Goal: Task Accomplishment & Management: Manage account settings

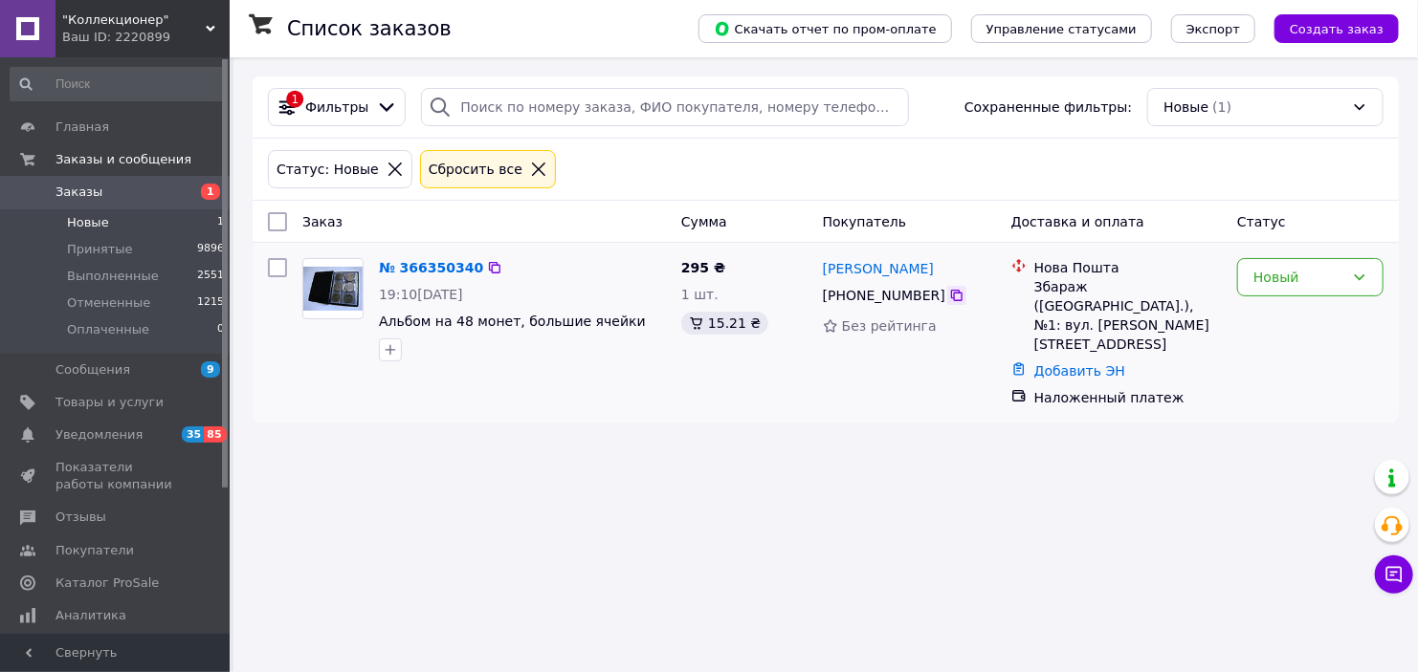
click at [949, 300] on icon at bounding box center [956, 295] width 15 height 15
click at [1288, 287] on div "Новый" at bounding box center [1298, 277] width 91 height 21
click at [1288, 312] on li "Принят" at bounding box center [1310, 318] width 144 height 34
click at [1265, 290] on div "Новый" at bounding box center [1310, 277] width 146 height 38
click at [1275, 384] on li "Отменен" at bounding box center [1310, 387] width 144 height 34
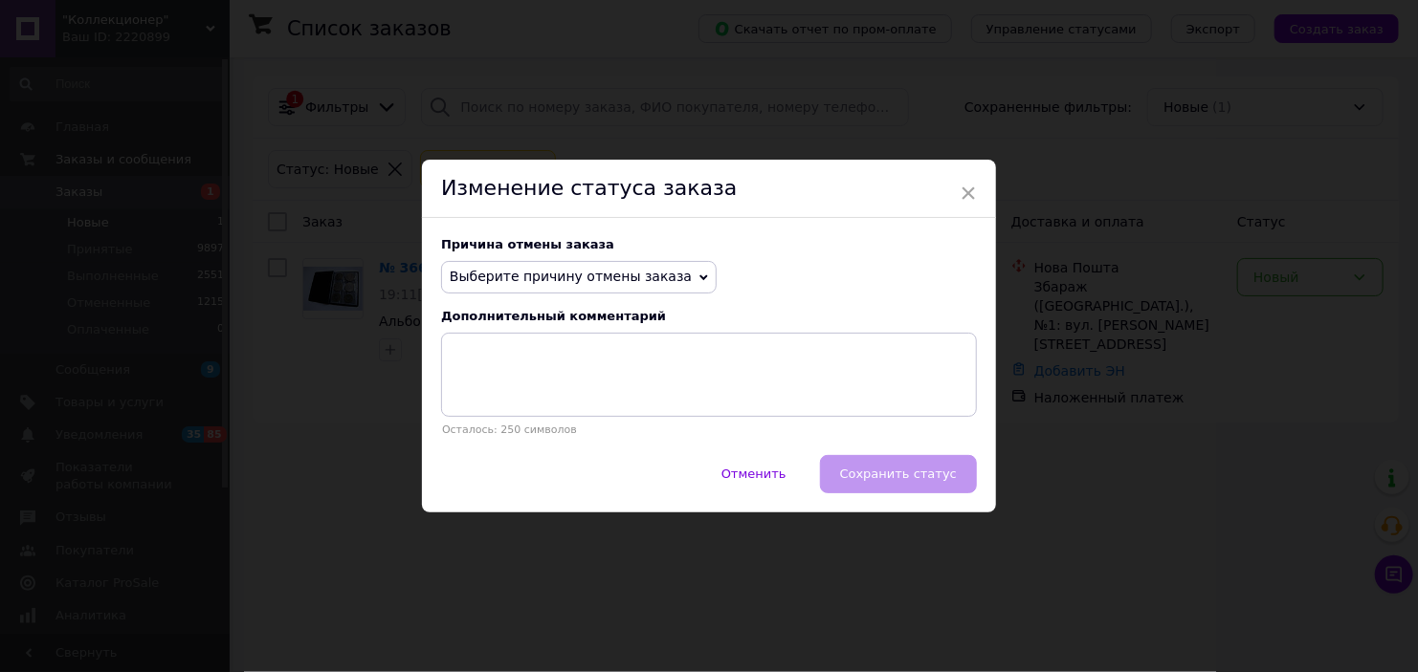
click at [648, 284] on span "Выберите причину отмены заказа" at bounding box center [571, 276] width 242 height 15
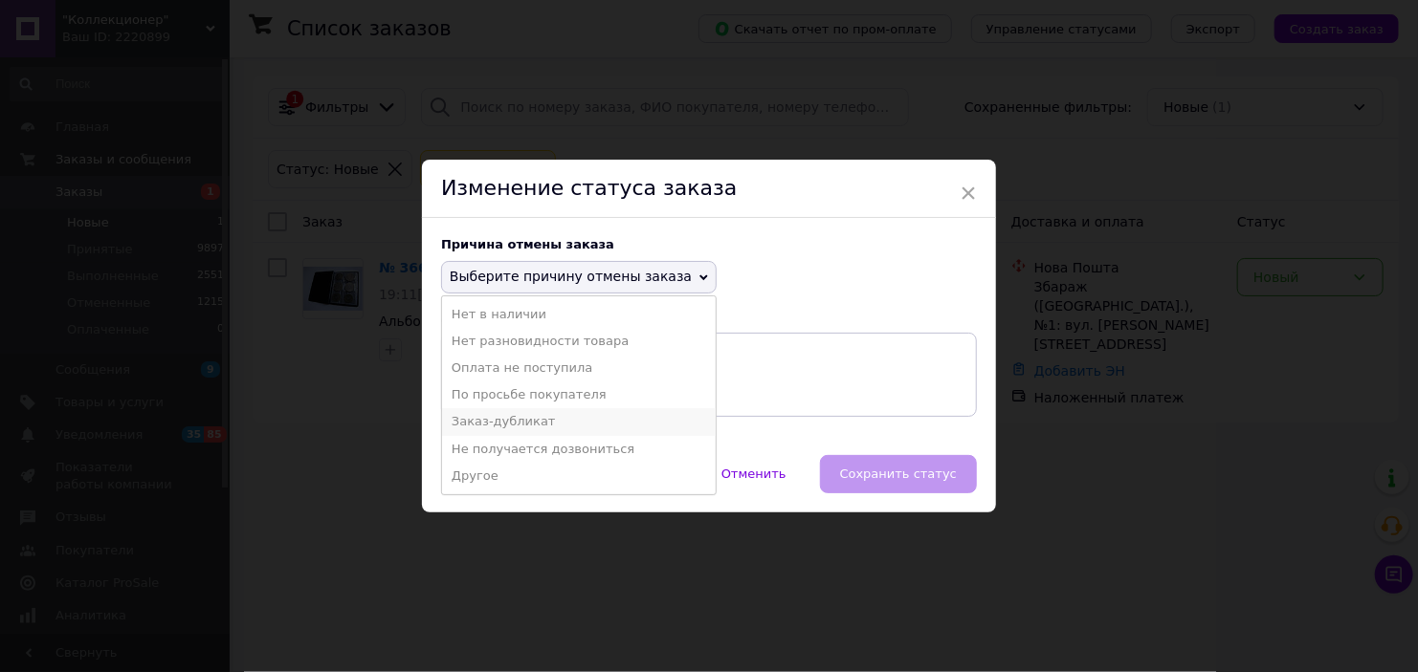
click at [548, 420] on li "Заказ-дубликат" at bounding box center [579, 421] width 274 height 27
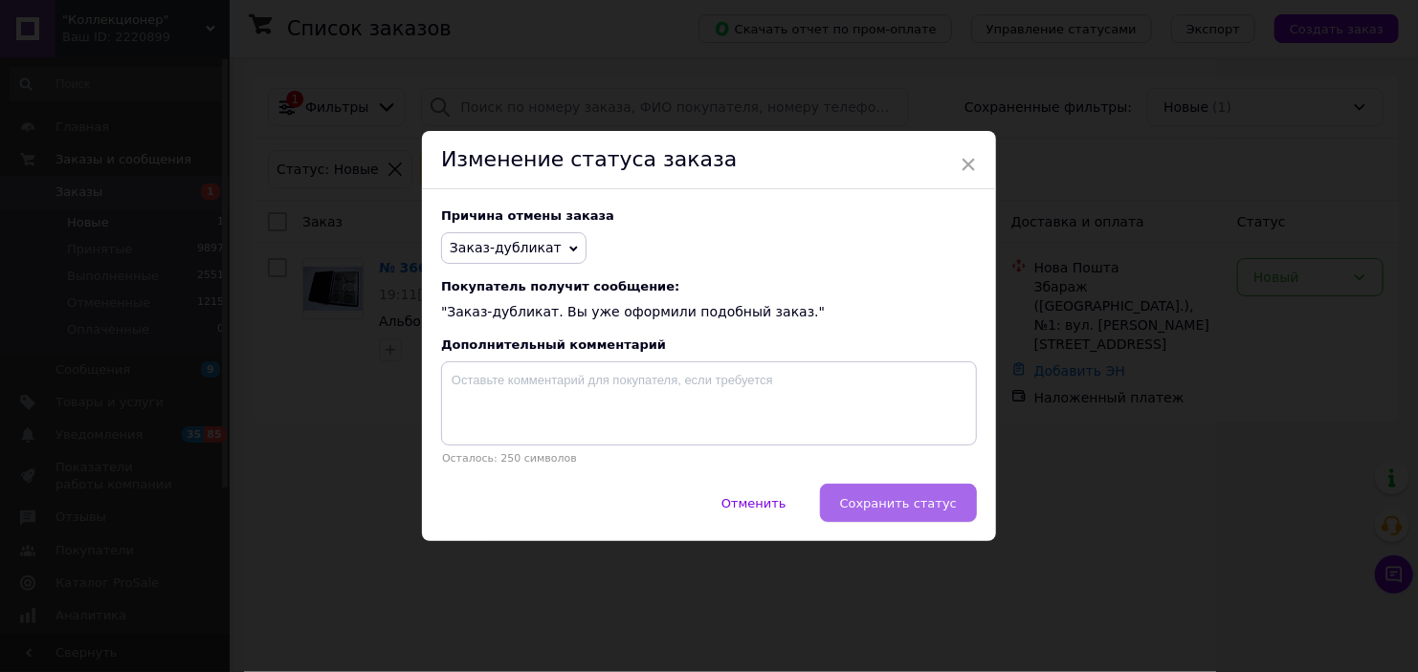
click at [882, 519] on button "Сохранить статус" at bounding box center [898, 503] width 157 height 38
